Goal: Task Accomplishment & Management: Complete application form

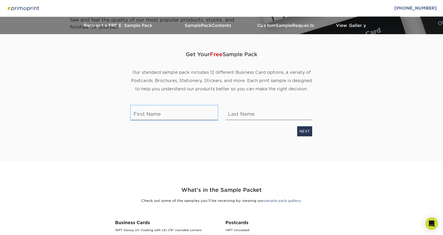
click at [159, 114] on input "text" at bounding box center [174, 113] width 87 height 14
type input "[PERSON_NAME]"
type input "Decina"
click at [304, 133] on link "NEXT" at bounding box center [304, 131] width 15 height 10
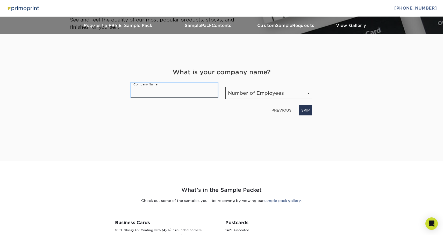
click at [157, 90] on input "text" at bounding box center [174, 90] width 87 height 14
type input "[PERSON_NAME] Taverns"
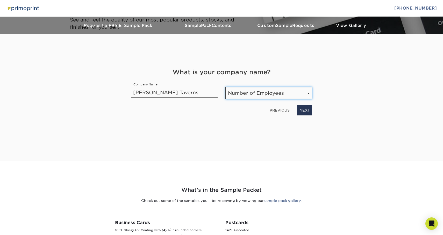
click at [276, 96] on select "Number of Employees Self-employed 1-10 employees 11-50 employees 51-200 employe…" at bounding box center [268, 93] width 87 height 12
select select "51-200"
click at [225, 87] on select "Number of Employees Self-employed 1-10 employees 11-50 employees 51-200 employe…" at bounding box center [268, 93] width 87 height 12
click at [304, 112] on link "NEXT" at bounding box center [304, 110] width 15 height 10
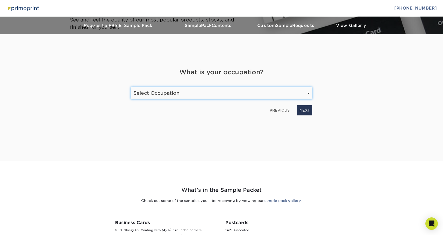
click at [233, 91] on select "Select Occupation Agency Automotive Blogger Cleaning Services Construction Educ…" at bounding box center [221, 93] width 181 height 12
click at [131, 87] on select "Select Occupation Agency Automotive Blogger Cleaning Services Construction Educ…" at bounding box center [221, 93] width 181 height 12
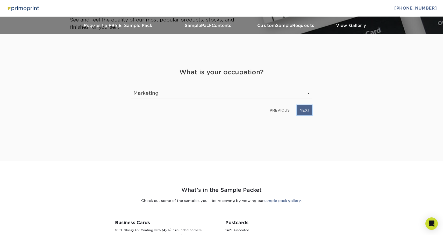
click at [302, 113] on link "NEXT" at bounding box center [304, 110] width 15 height 10
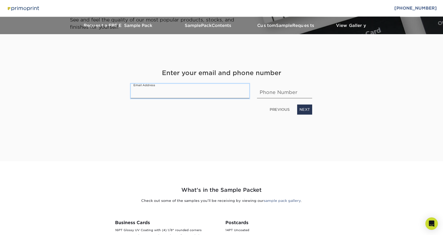
click at [181, 90] on input "email" at bounding box center [190, 91] width 118 height 14
click at [284, 110] on link "PREVIOUS" at bounding box center [279, 109] width 24 height 8
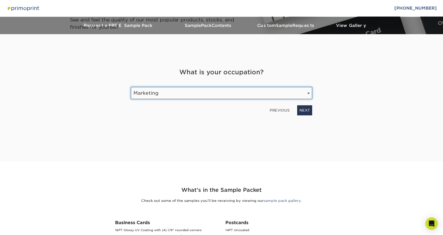
click at [200, 90] on select "Select Occupation Agency Automotive Blogger Cleaning Services Construction Educ…" at bounding box center [221, 93] width 181 height 12
select select "Food / Beverage"
click at [131, 87] on select "Select Occupation Agency Automotive Blogger Cleaning Services Construction Educ…" at bounding box center [221, 93] width 181 height 12
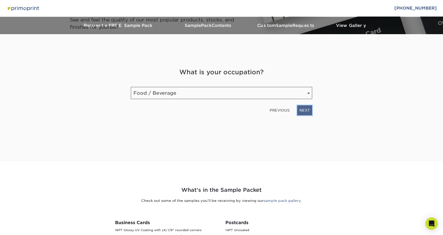
click at [310, 112] on link "NEXT" at bounding box center [304, 110] width 15 height 10
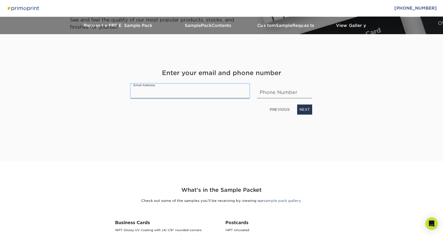
click at [187, 87] on input "email" at bounding box center [190, 91] width 118 height 14
type input "[EMAIL_ADDRESS][DOMAIN_NAME]"
type input "8607590699"
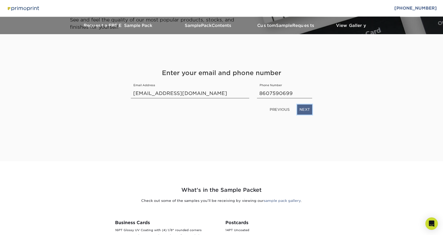
click at [307, 109] on link "NEXT" at bounding box center [304, 110] width 15 height 10
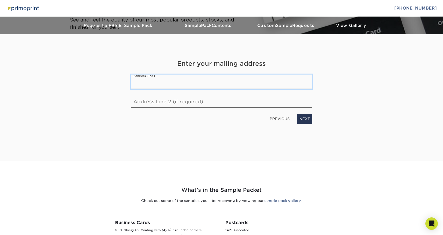
click at [199, 77] on input "text" at bounding box center [221, 82] width 181 height 14
type input "[STREET_ADDRESS]"
click at [302, 119] on link "NEXT" at bounding box center [304, 119] width 15 height 10
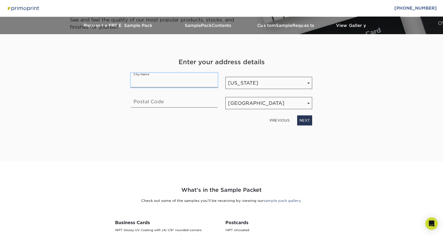
click at [167, 81] on input "text" at bounding box center [174, 80] width 87 height 14
type input "Wethersfield"
type input "06109"
click at [307, 122] on link "NEXT" at bounding box center [304, 120] width 15 height 10
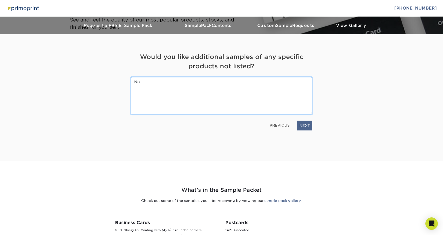
type textarea "No"
click at [305, 124] on link "NEXT" at bounding box center [304, 126] width 15 height 10
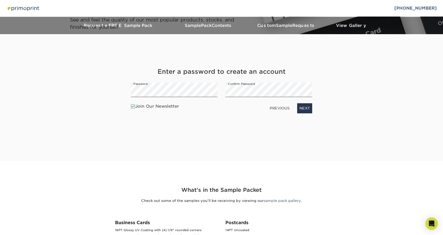
click at [132, 107] on span at bounding box center [133, 106] width 4 height 5
click at [0, 0] on input "Join Our Newsletter" at bounding box center [0, 0] width 0 height 0
click at [300, 108] on link "NEXT" at bounding box center [304, 108] width 15 height 10
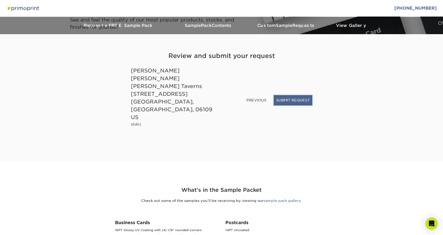
click at [295, 105] on button "SUBMIT REQUEST" at bounding box center [293, 100] width 38 height 10
